Goal: Transaction & Acquisition: Obtain resource

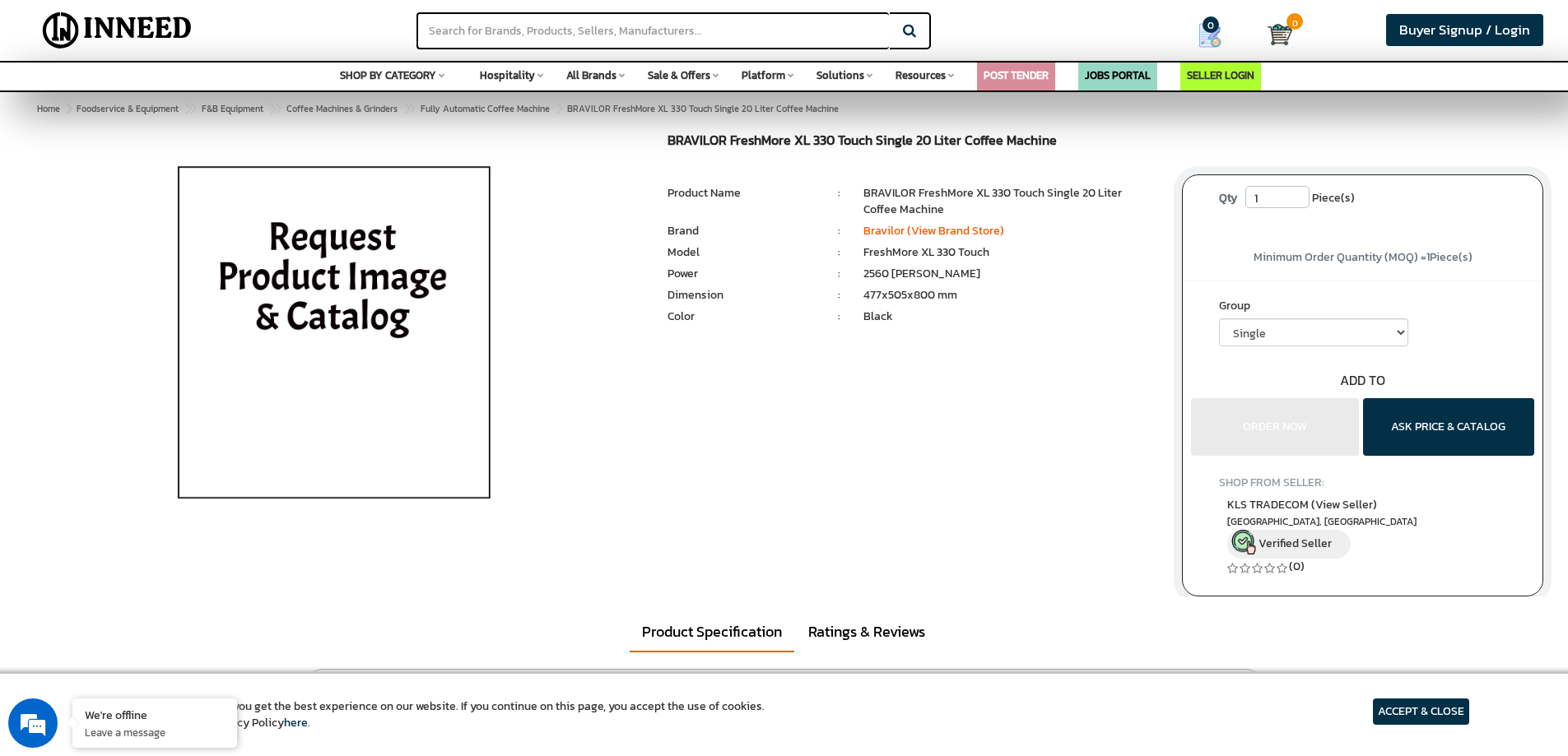
click at [371, 299] on img at bounding box center [334, 338] width 385 height 411
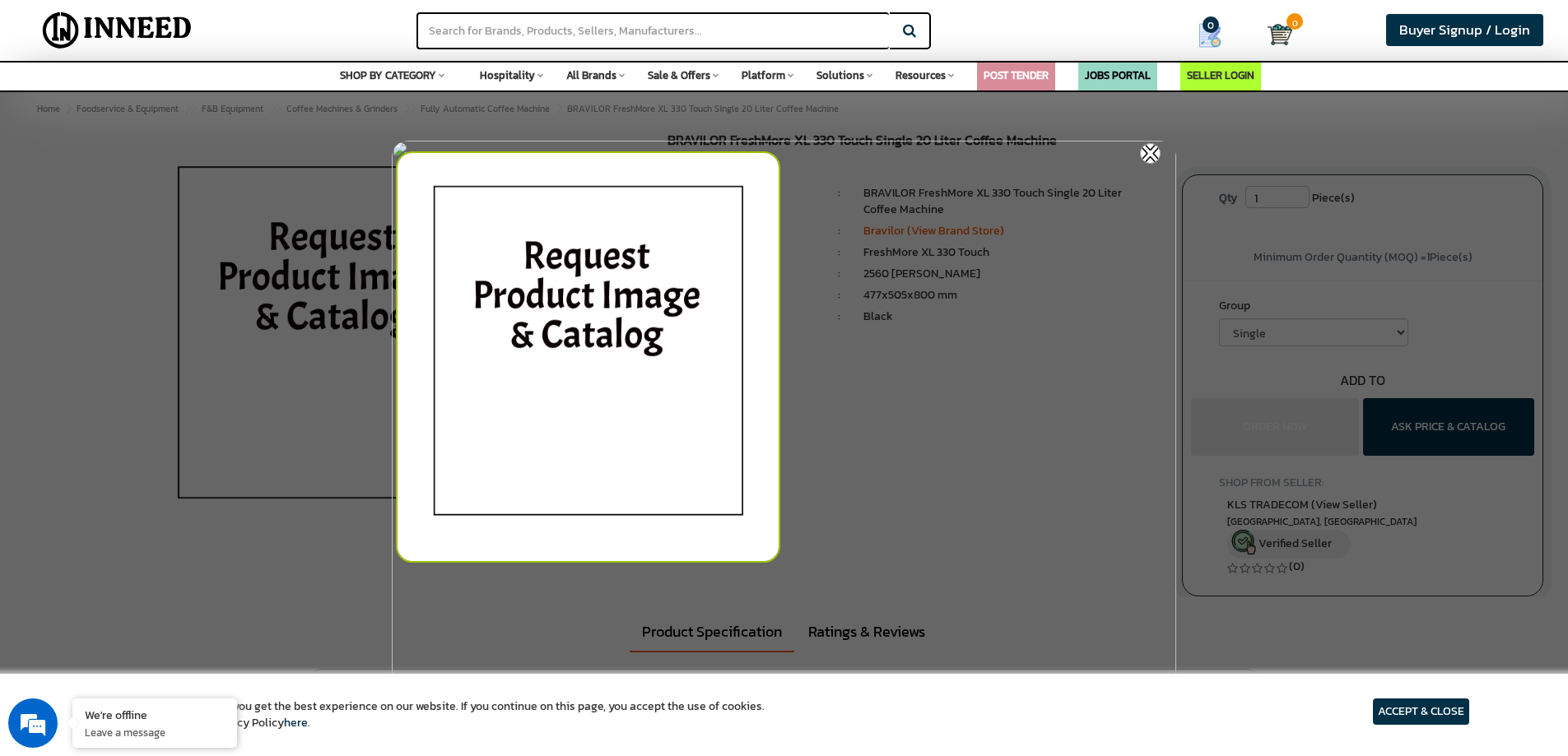
click at [1146, 149] on img at bounding box center [1150, 153] width 20 height 20
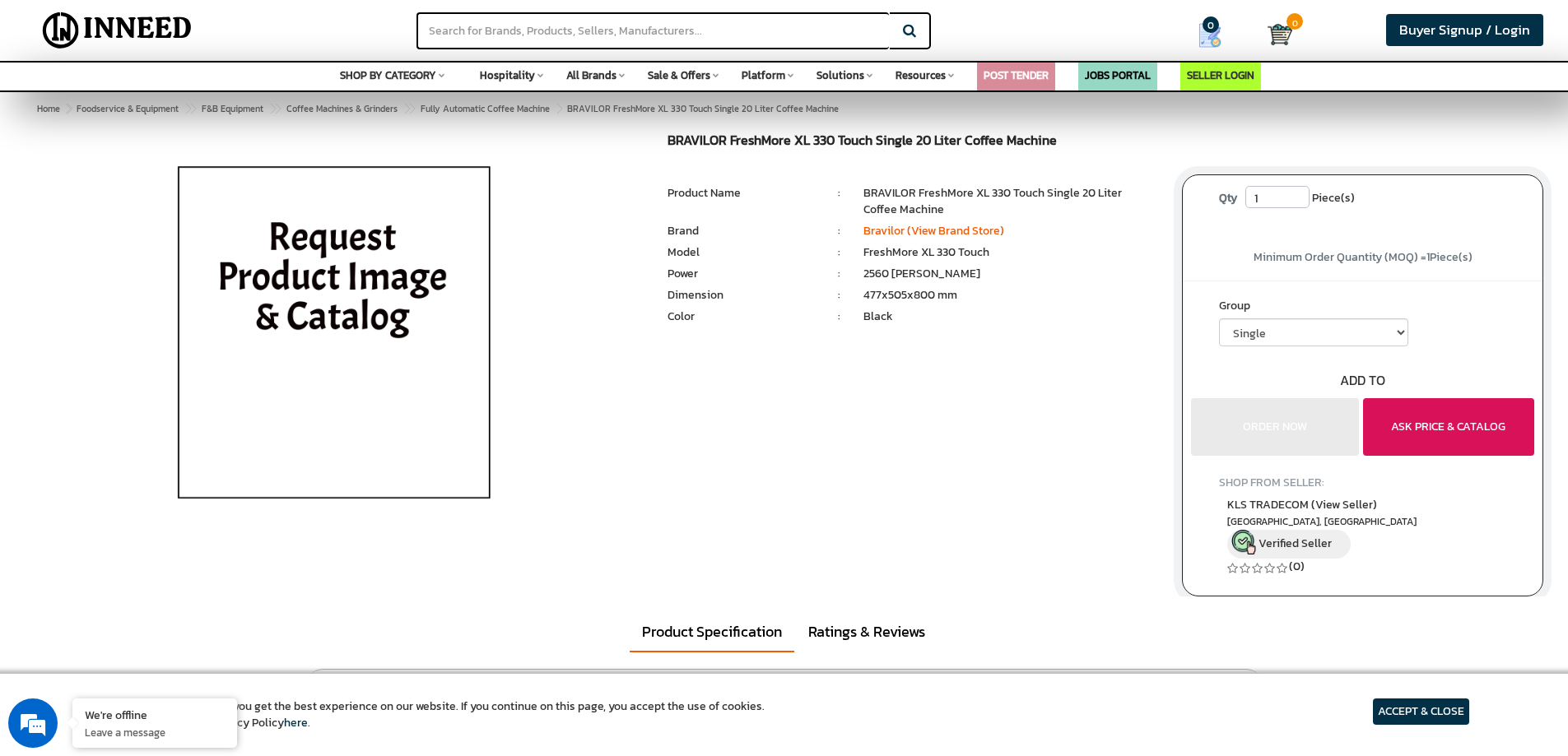
click at [1472, 426] on button "ASK PRICE & CATALOG" at bounding box center [1448, 427] width 171 height 57
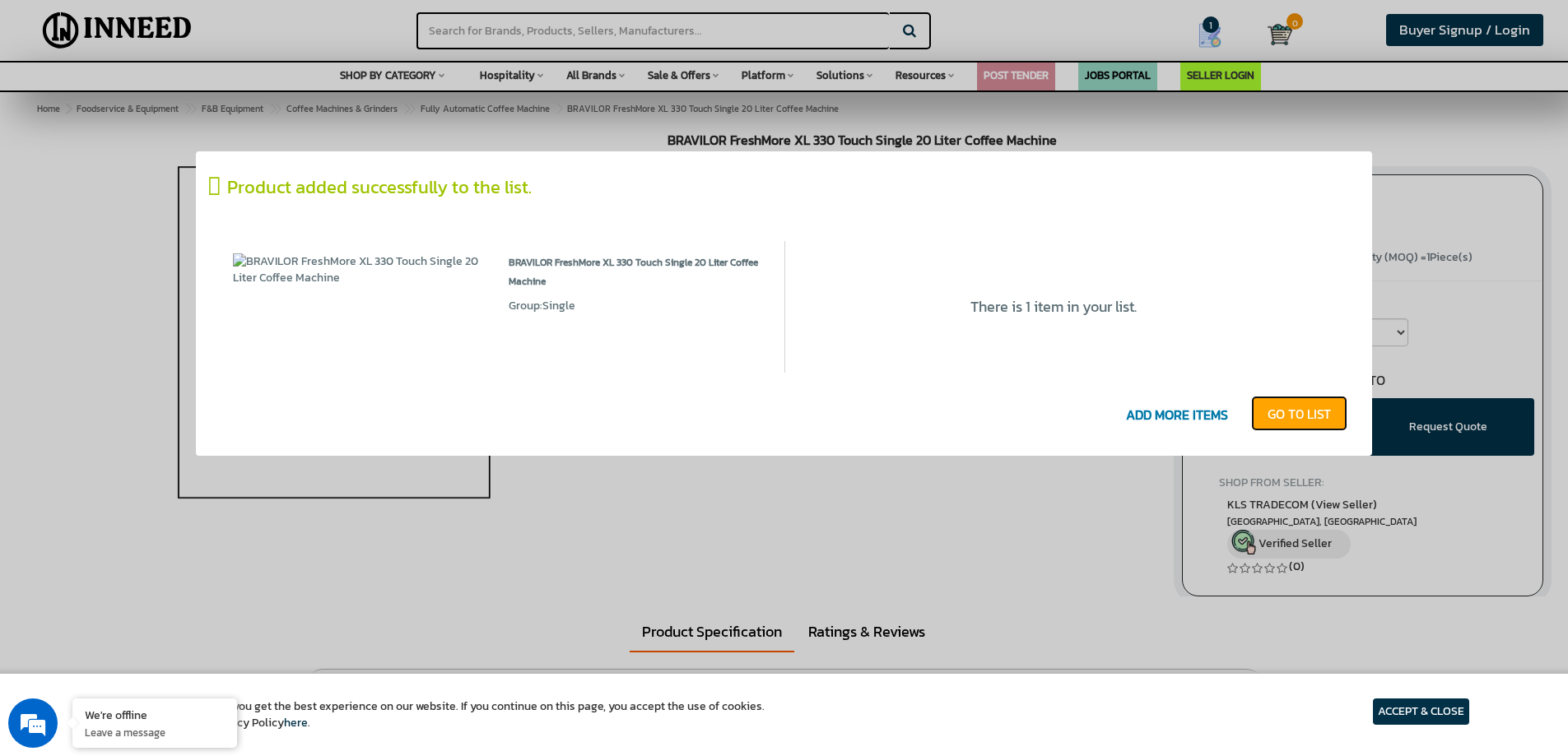
click at [1292, 415] on link "GO T0 LIST" at bounding box center [1299, 413] width 96 height 36
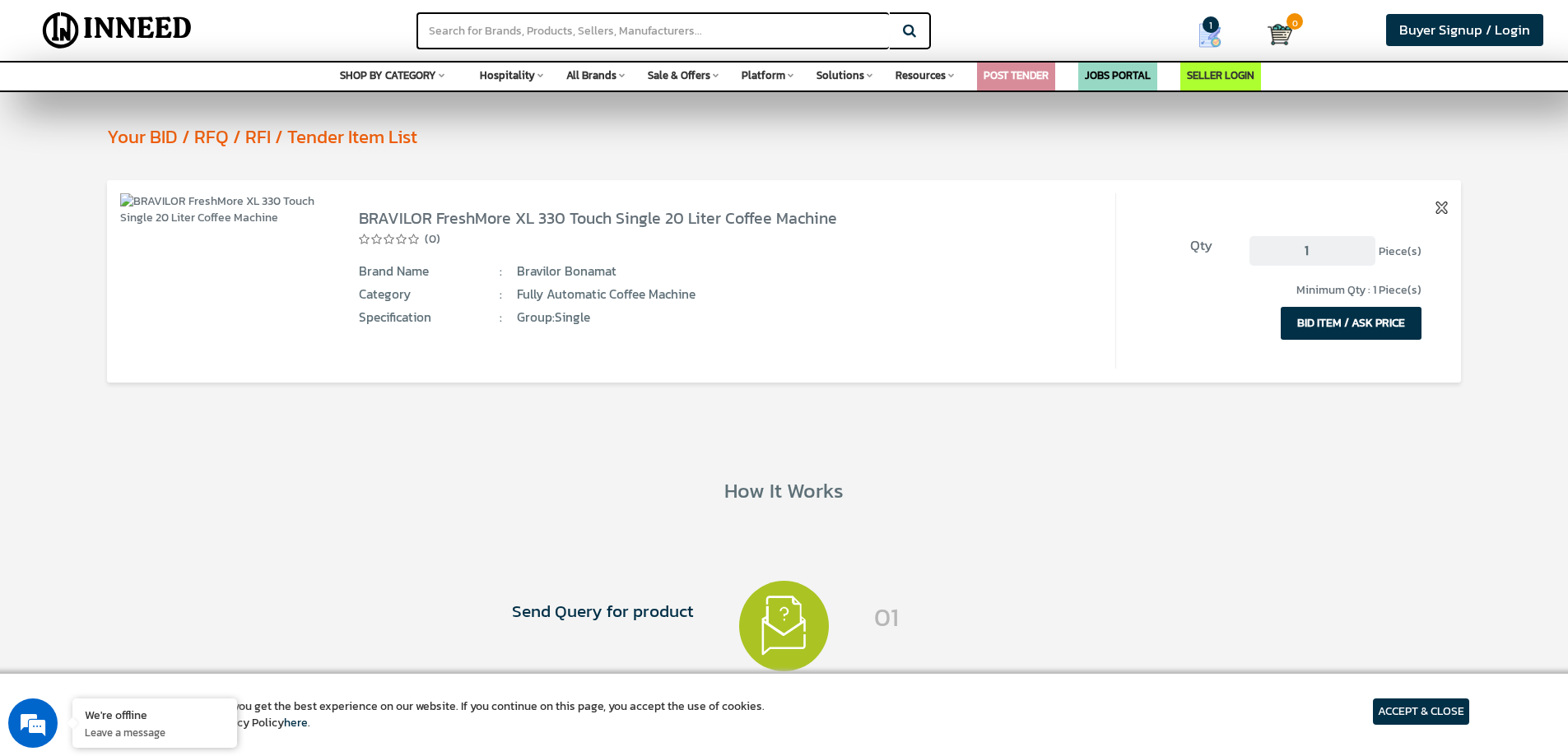
click at [1382, 323] on button "BID ITEM / ASK PRICE" at bounding box center [1351, 323] width 141 height 33
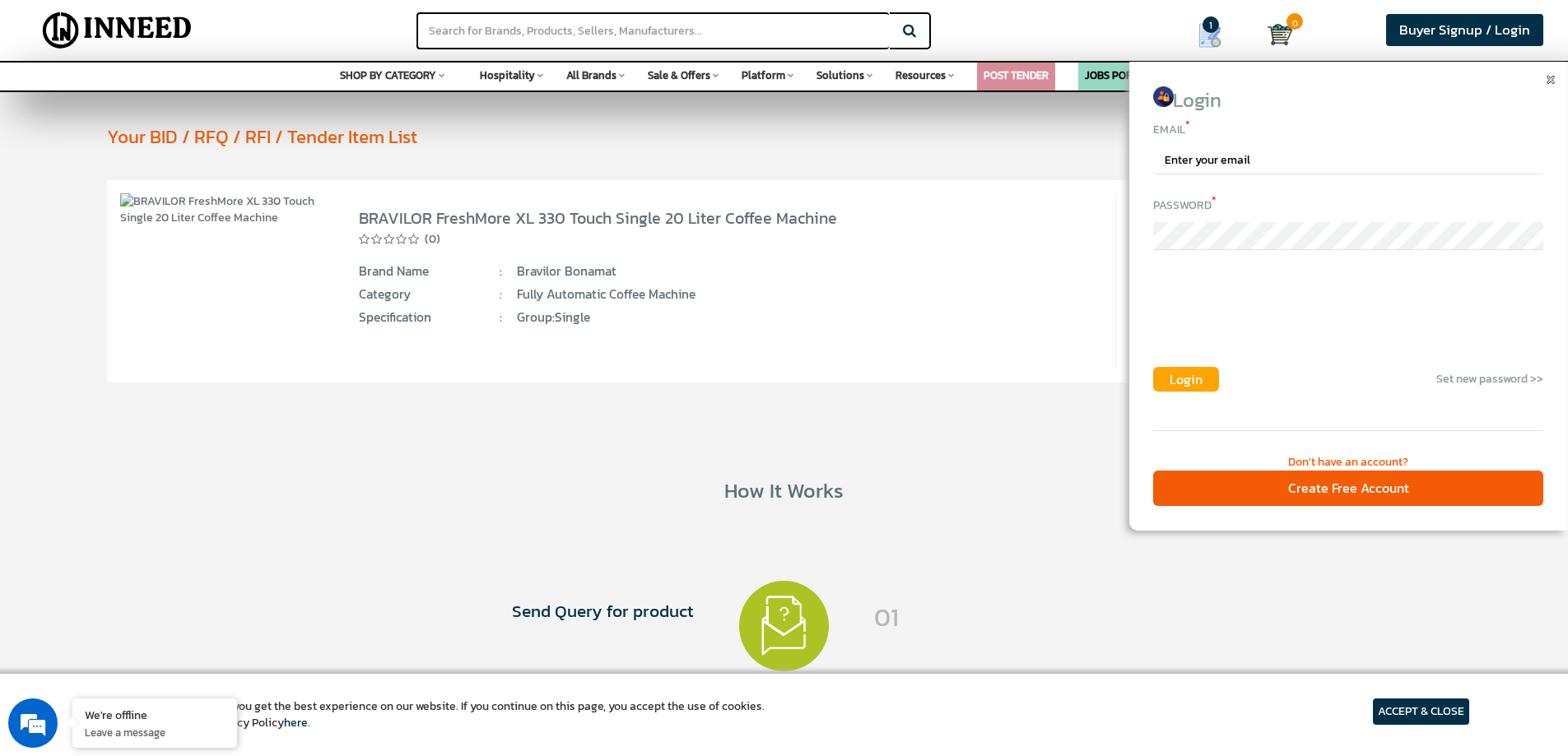
click at [1183, 384] on span "Login" at bounding box center [1186, 379] width 33 height 19
